Goal: Communication & Community: Participate in discussion

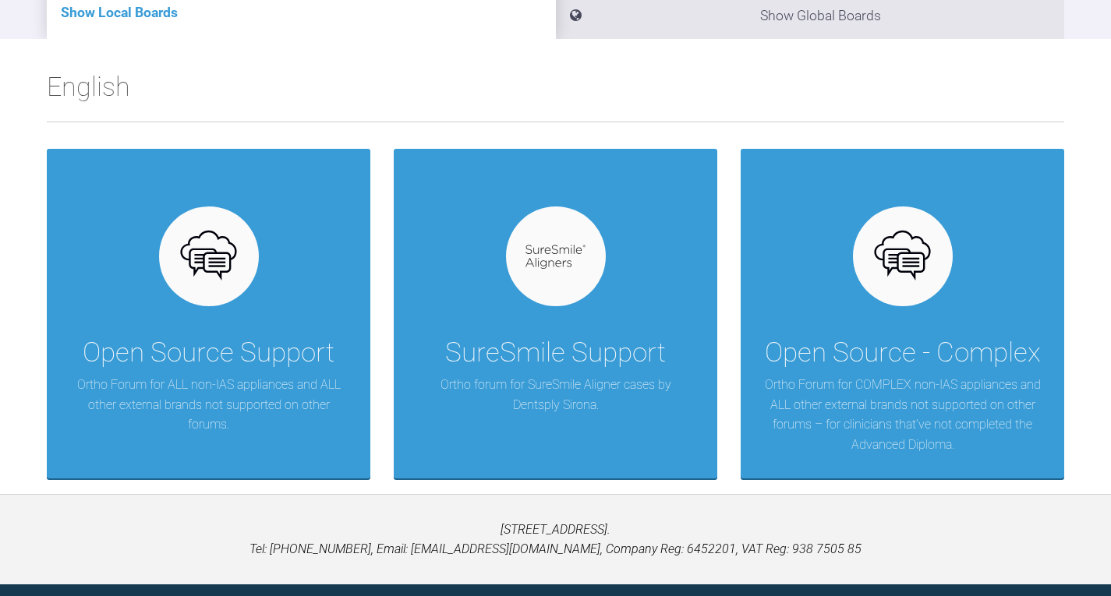
scroll to position [235, 0]
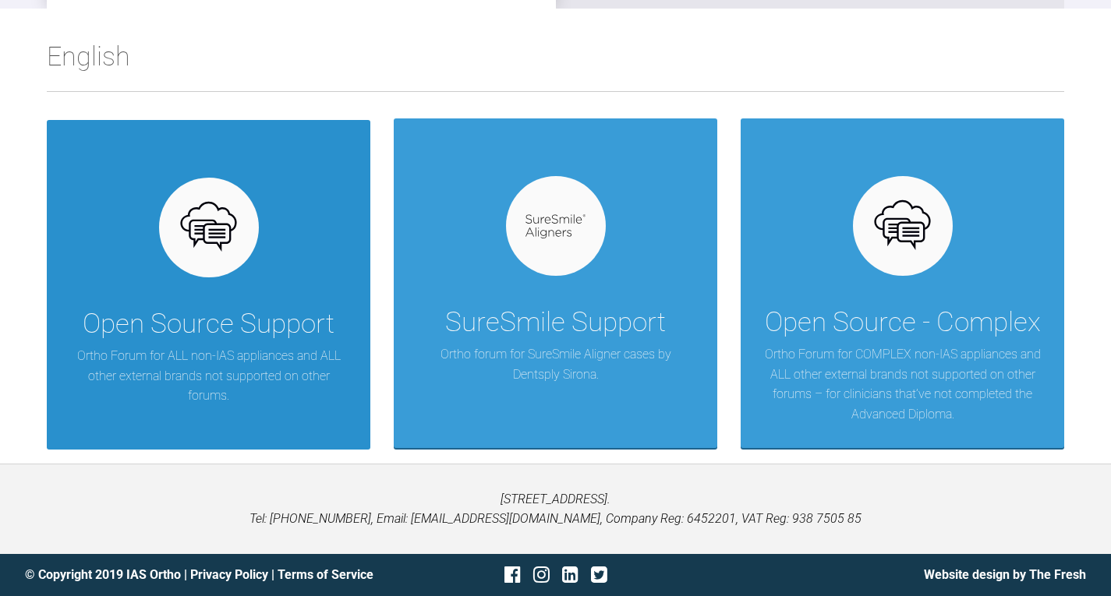
click at [293, 332] on div "Open Source Support" at bounding box center [209, 324] width 252 height 44
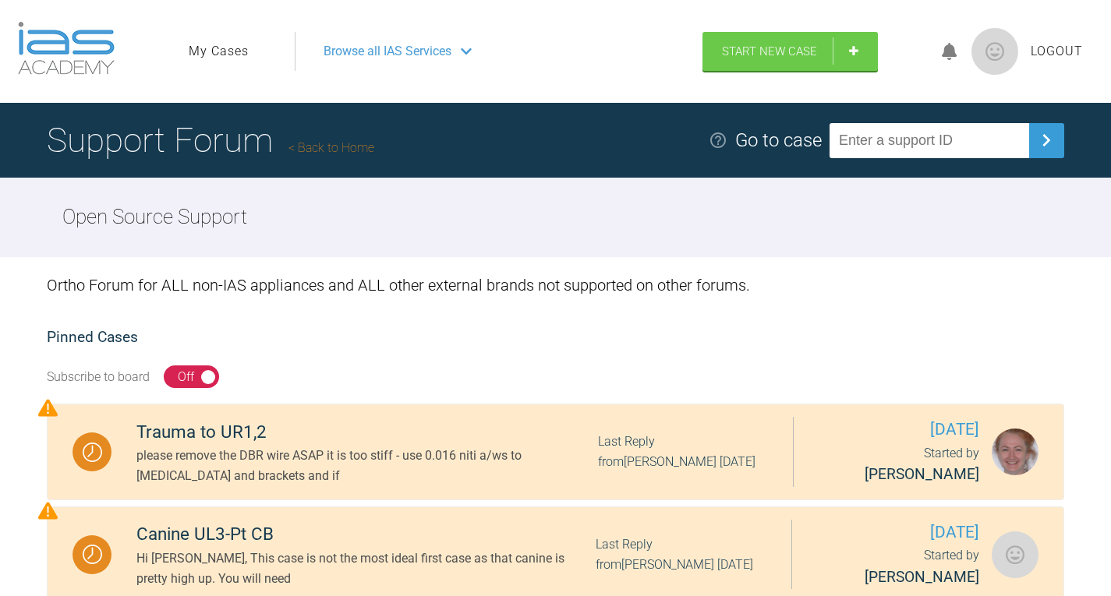
click at [461, 49] on div "Browse all IAS Services" at bounding box center [491, 51] width 365 height 39
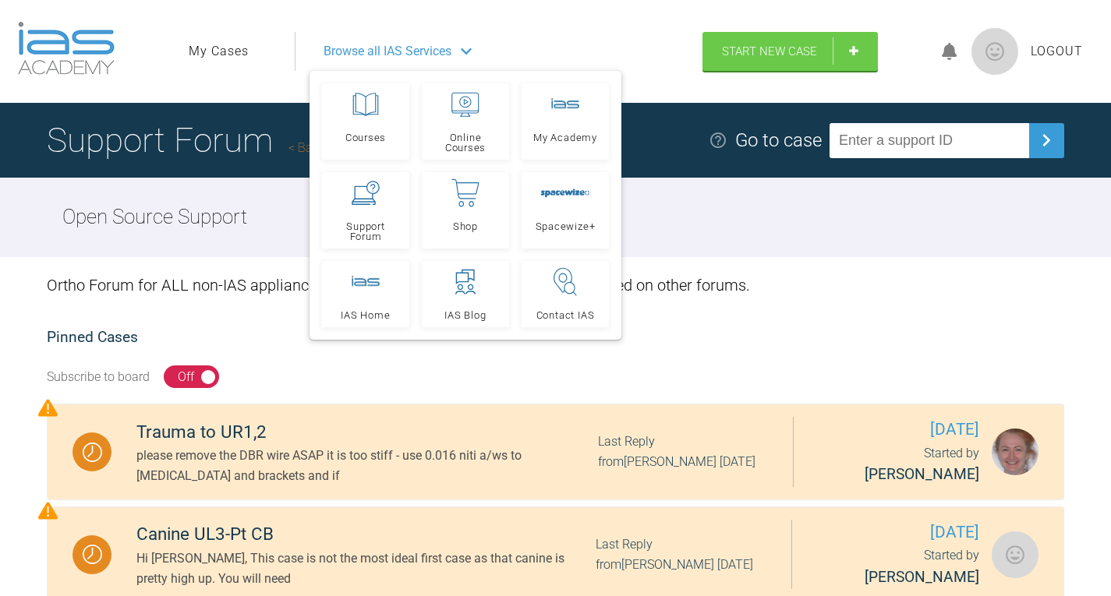
drag, startPoint x: 620, startPoint y: 42, endPoint x: 938, endPoint y: 361, distance: 450.2
click at [938, 361] on div "Subscribe to board On Off" at bounding box center [555, 377] width 1017 height 55
click at [1033, 54] on span "Logout" at bounding box center [1056, 51] width 52 height 20
